Goal: Task Accomplishment & Management: Manage account settings

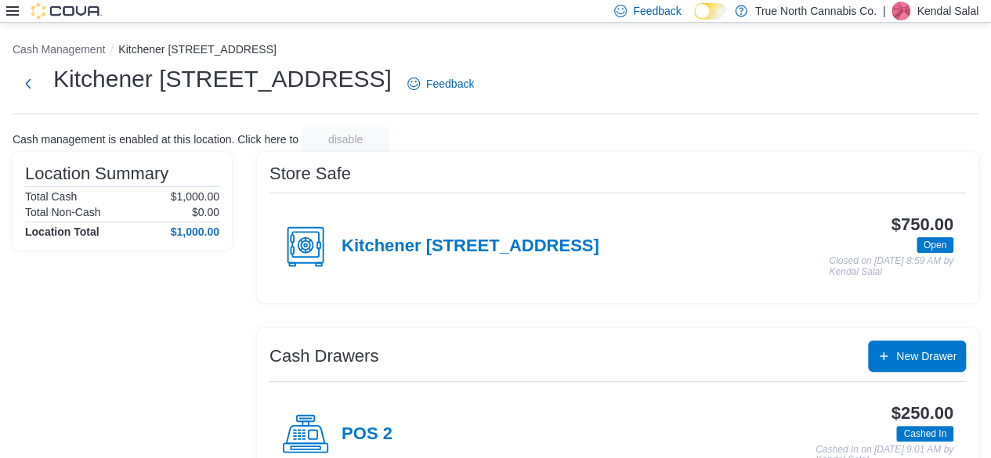
click at [967, 11] on p "Kendal Salal" at bounding box center [947, 11] width 62 height 19
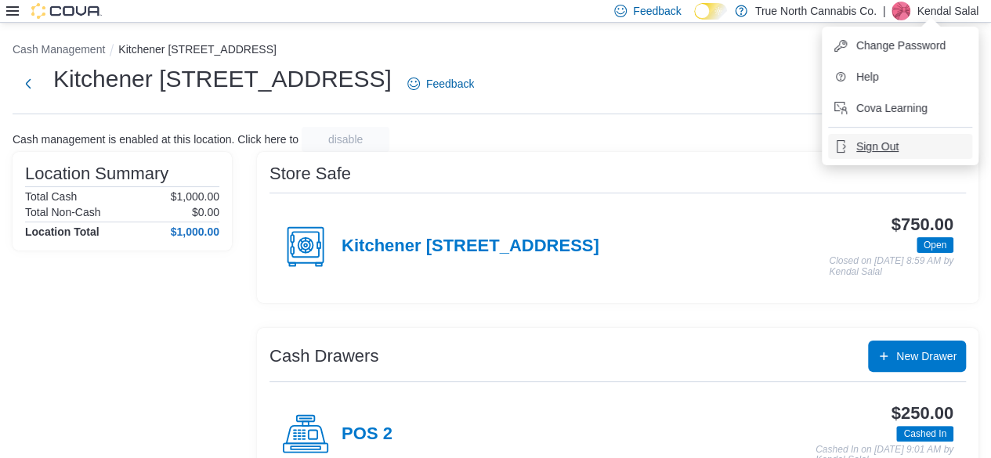
click at [890, 142] on span "Sign Out" at bounding box center [877, 147] width 42 height 16
